Goal: Navigation & Orientation: Find specific page/section

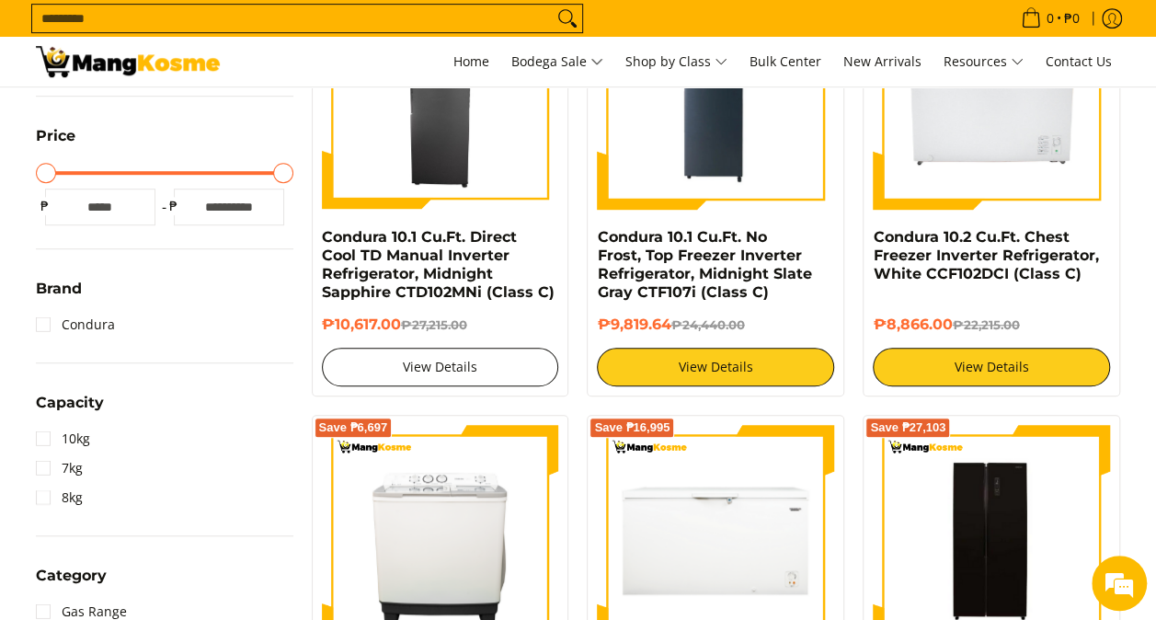
click at [515, 358] on link "View Details" at bounding box center [440, 367] width 237 height 39
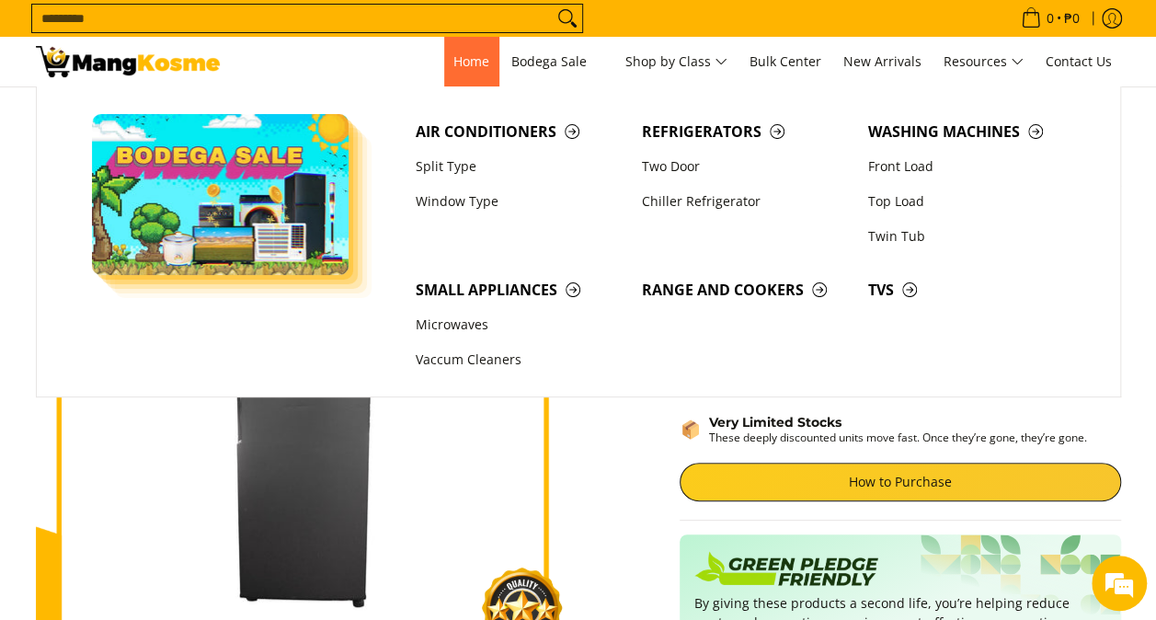
click at [468, 57] on span "Home" at bounding box center [472, 60] width 36 height 17
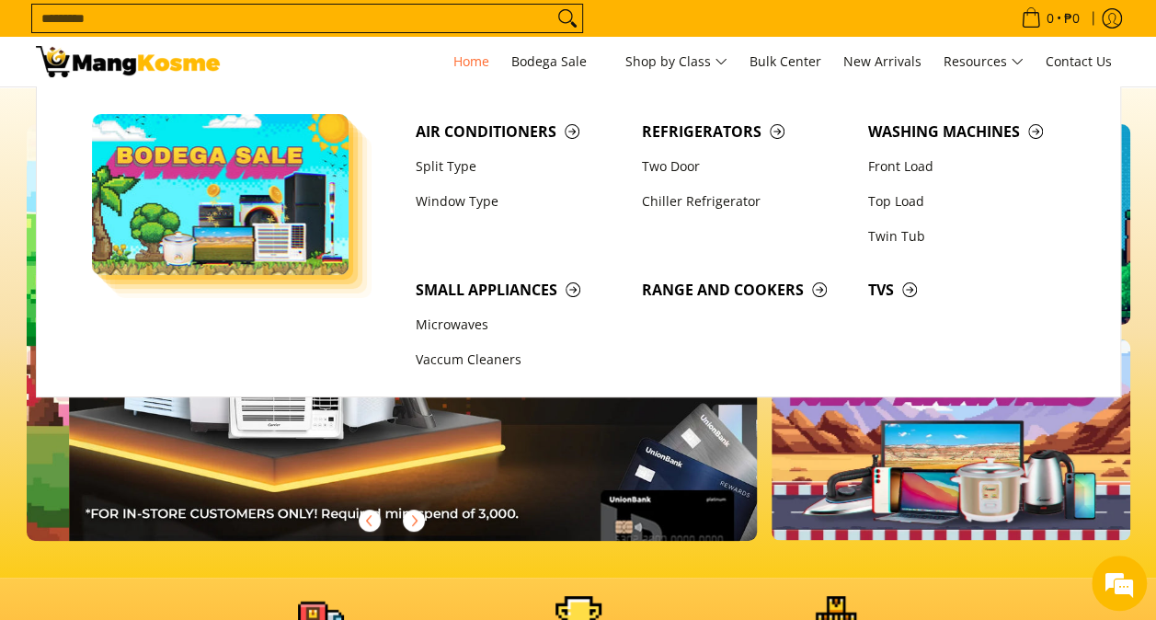
scroll to position [0, 731]
